Goal: Ask a question

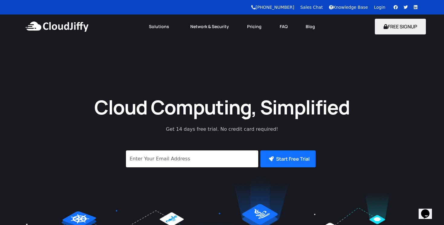
click at [379, 8] on link "Login" at bounding box center [379, 7] width 11 height 5
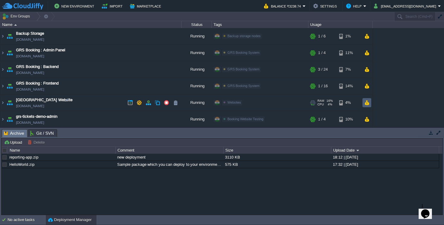
click at [368, 103] on button "button" at bounding box center [366, 102] width 5 height 5
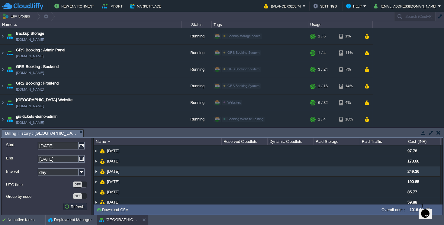
scroll to position [3, 0]
click at [97, 173] on img at bounding box center [96, 172] width 5 height 10
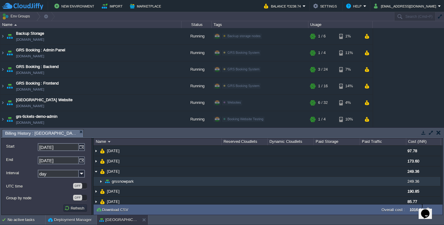
scroll to position [1, 0]
click at [100, 180] on img at bounding box center [101, 181] width 5 height 9
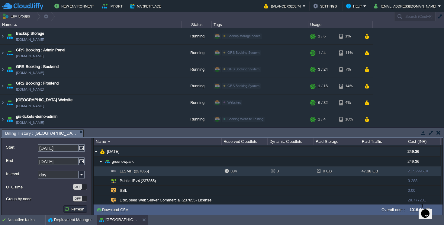
scroll to position [34, 0]
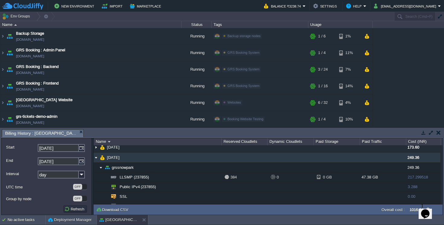
click at [95, 157] on img at bounding box center [96, 158] width 5 height 10
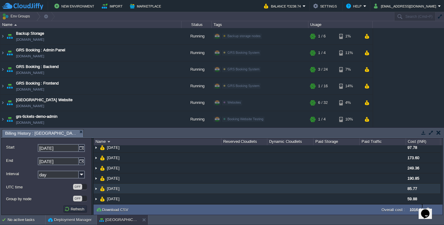
scroll to position [0, 0]
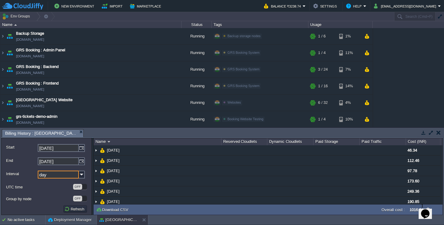
click at [61, 176] on input "day" at bounding box center [58, 175] width 41 height 8
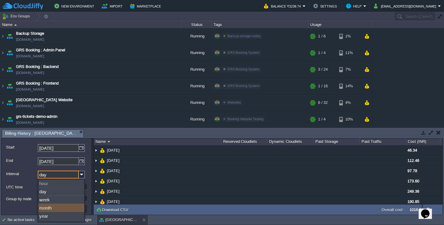
click at [59, 208] on div "month" at bounding box center [61, 208] width 46 height 8
type input "month"
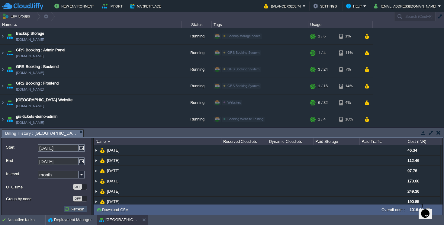
click at [70, 209] on button "Refresh" at bounding box center [75, 208] width 22 height 5
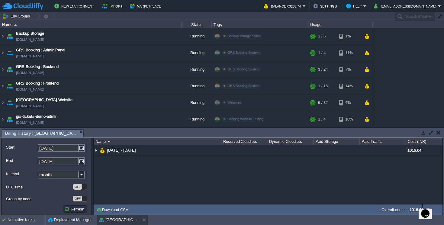
scroll to position [0, 0]
click at [83, 150] on img at bounding box center [82, 148] width 6 height 8
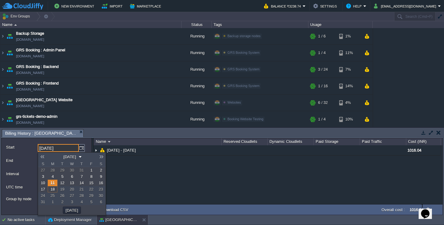
click at [88, 170] on link "1" at bounding box center [91, 170] width 10 height 6
type input "[DATE]"
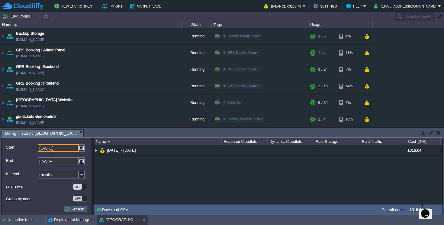
click at [70, 206] on td "Refresh" at bounding box center [75, 209] width 24 height 7
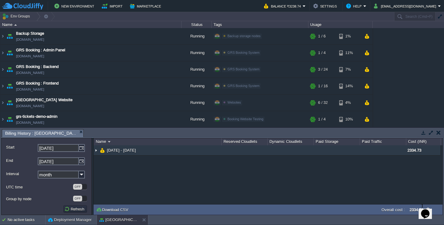
click at [95, 151] on img at bounding box center [96, 150] width 5 height 10
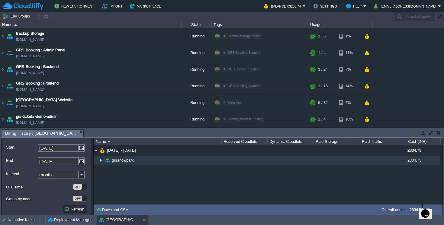
click at [102, 160] on img at bounding box center [101, 160] width 5 height 9
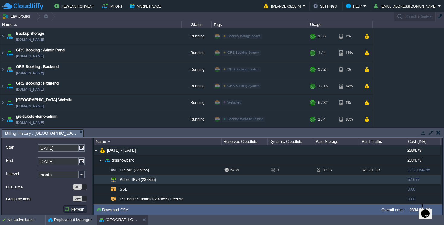
scroll to position [0, 0]
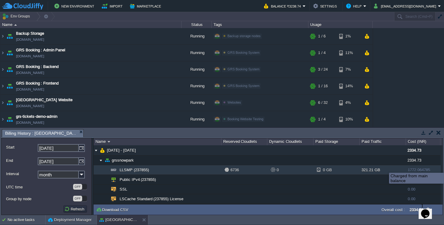
click at [418, 167] on div "1772.064785" at bounding box center [423, 169] width 34 height 9
click at [149, 168] on td "LLSMP (237855)" at bounding box center [158, 170] width 128 height 10
click at [430, 211] on div "Opens Chat This icon Opens the chat window." at bounding box center [426, 214] width 10 height 10
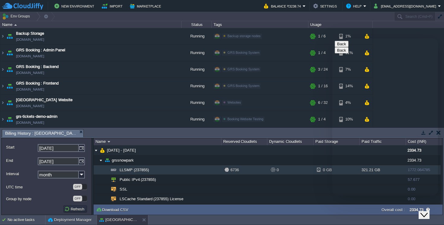
type input "919986104646"
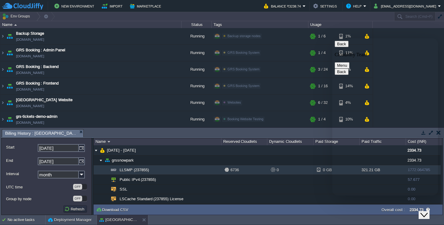
scroll to position [42, 0]
click at [332, 38] on textarea at bounding box center [332, 38] width 0 height 0
click at [1, 101] on img at bounding box center [2, 103] width 5 height 16
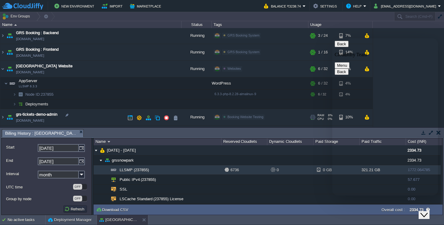
scroll to position [34, 0]
click at [51, 94] on span "Node ID: 237855" at bounding box center [40, 93] width 30 height 5
click at [332, 38] on textarea at bounding box center [332, 38] width 0 height 0
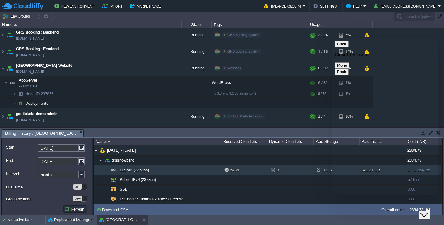
scroll to position [24, 0]
paste textarea "237855"
type textarea "For Node 237855 i am getting charged extra for traffic. Is there any way i can …"
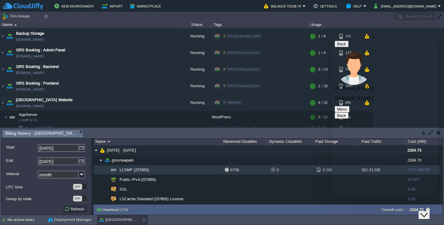
click at [346, 47] on button "Back" at bounding box center [342, 44] width 14 height 6
drag, startPoint x: 433, startPoint y: 215, endPoint x: 430, endPoint y: 209, distance: 6.6
click at [430, 214] on button "Close Chat This icon closes the chat window." at bounding box center [424, 215] width 11 height 8
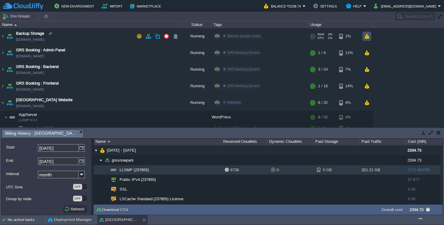
click at [368, 35] on button "button" at bounding box center [366, 36] width 5 height 5
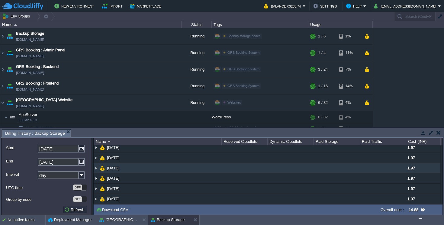
scroll to position [0, 0]
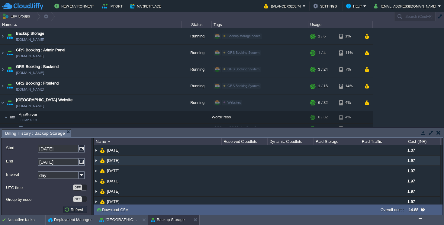
click at [392, 160] on td at bounding box center [383, 161] width 46 height 10
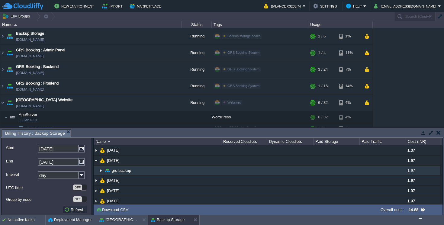
click at [370, 172] on td at bounding box center [383, 171] width 46 height 10
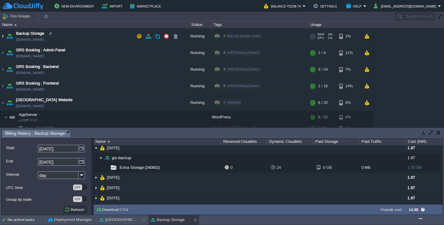
click at [1, 36] on img at bounding box center [2, 36] width 5 height 16
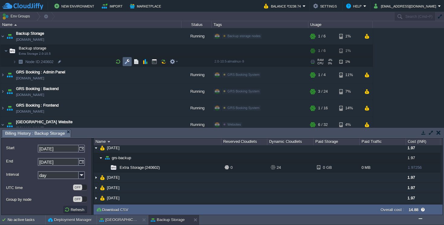
click at [131, 63] on td at bounding box center [127, 61] width 9 height 9
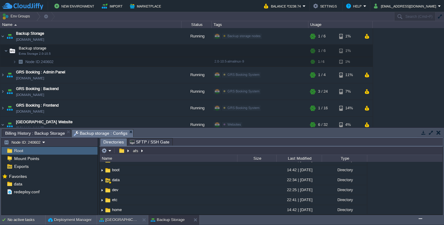
scroll to position [18, 0]
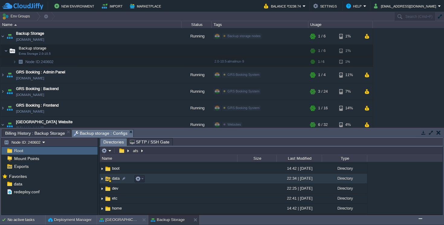
click at [160, 180] on td "data" at bounding box center [169, 179] width 138 height 10
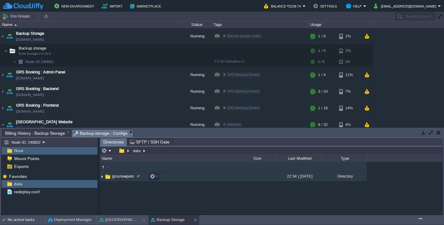
click at [102, 177] on img at bounding box center [102, 176] width 5 height 9
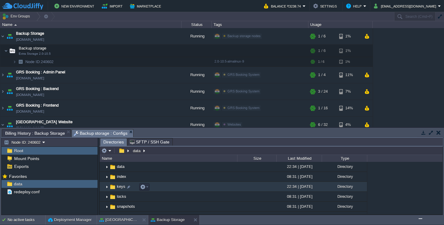
scroll to position [28, 0]
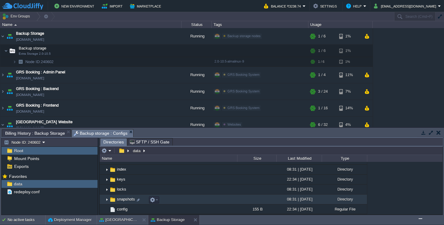
click at [106, 202] on img at bounding box center [107, 199] width 5 height 9
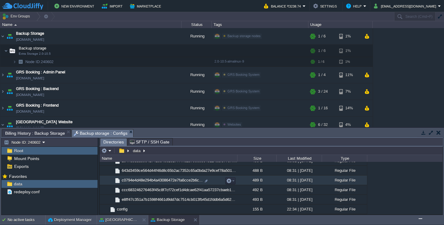
scroll to position [0, 0]
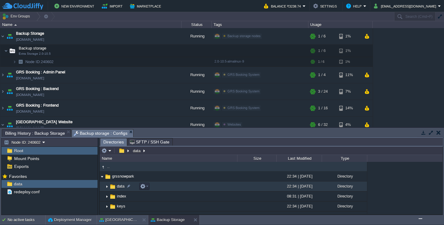
click at [108, 187] on img at bounding box center [107, 186] width 5 height 9
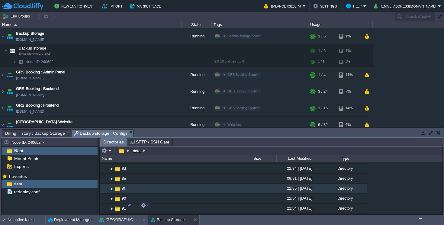
scroll to position [1461, 0]
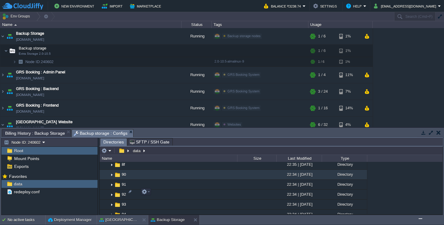
click at [112, 180] on img at bounding box center [111, 174] width 5 height 9
click at [118, 178] on img at bounding box center [117, 175] width 7 height 7
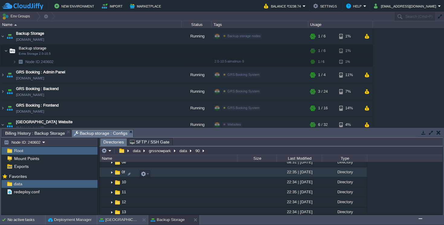
scroll to position [0, 0]
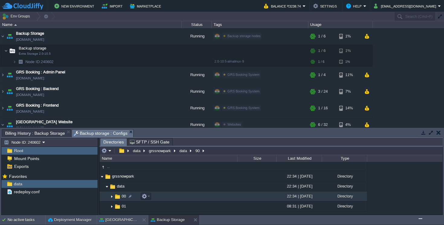
click at [120, 197] on img at bounding box center [117, 196] width 7 height 7
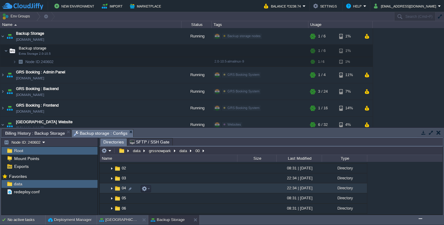
scroll to position [44, 0]
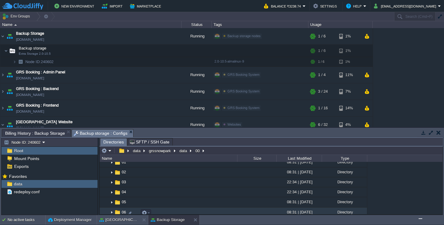
click at [112, 213] on img at bounding box center [111, 212] width 5 height 9
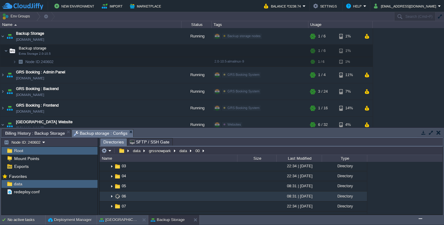
scroll to position [60, 0]
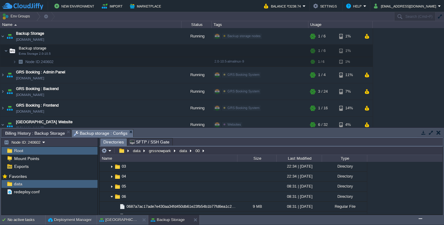
click at [421, 219] on img "$i18n('chat', 'chat_widget')" at bounding box center [421, 219] width 0 height 0
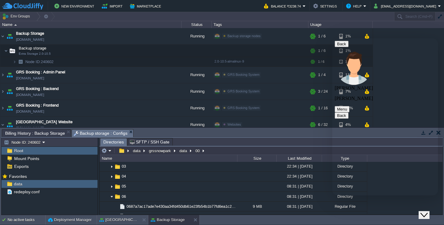
scroll to position [101, 0]
click at [426, 212] on icon "Close Chat This icon closes the chat window." at bounding box center [424, 215] width 7 height 7
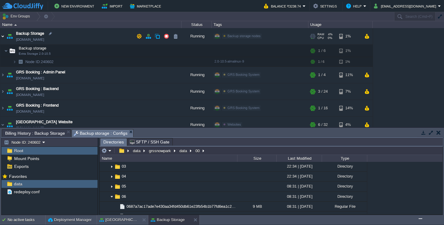
click at [3, 36] on img at bounding box center [2, 36] width 5 height 16
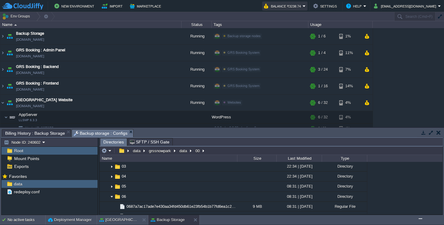
click at [298, 6] on button "Balance ₹3238.74" at bounding box center [283, 5] width 39 height 7
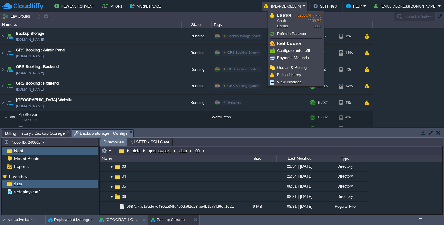
click at [421, 219] on img "$i18n('chat', 'chat_widget')" at bounding box center [421, 219] width 0 height 0
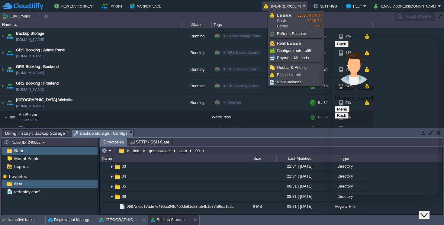
click at [430, 215] on button "Close Chat This icon closes the chat window." at bounding box center [424, 215] width 11 height 8
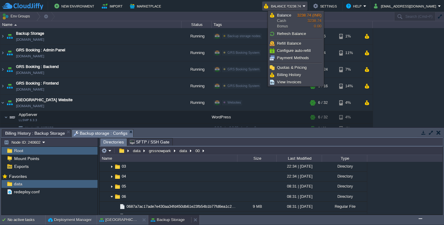
scroll to position [65, 0]
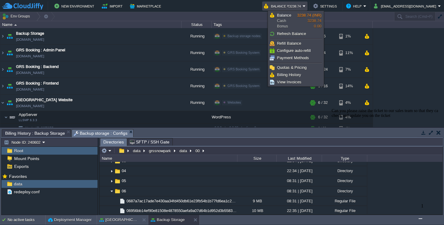
click at [421, 219] on img "$i18n('chat', 'chat_widget')" at bounding box center [421, 219] width 0 height 0
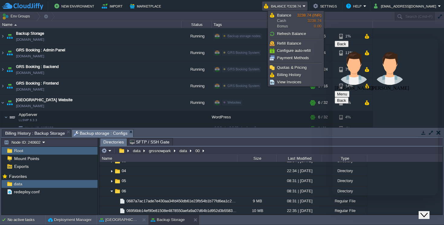
scroll to position [174, 0]
click at [332, 38] on textarea at bounding box center [332, 38] width 0 height 0
type textarea "Ok"
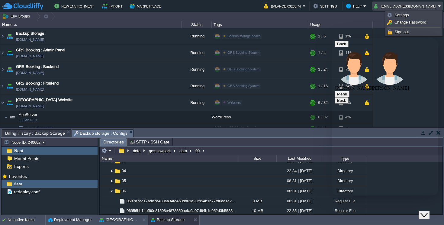
scroll to position [211, 0]
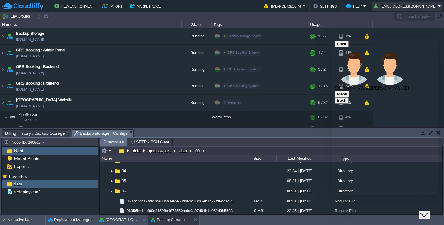
click at [415, 7] on button "[EMAIL_ADDRESS][DOMAIN_NAME]" at bounding box center [406, 5] width 64 height 7
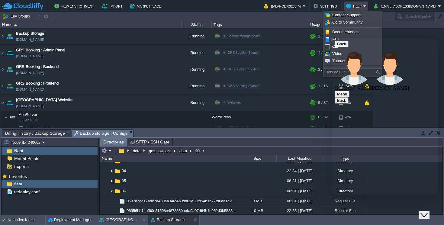
click at [332, 38] on textarea "H" at bounding box center [332, 38] width 0 height 0
type textarea "How to raise ticket ?"
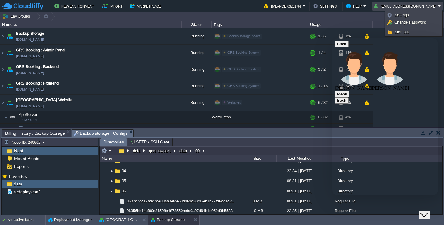
scroll to position [251, 0]
